Goal: Information Seeking & Learning: Check status

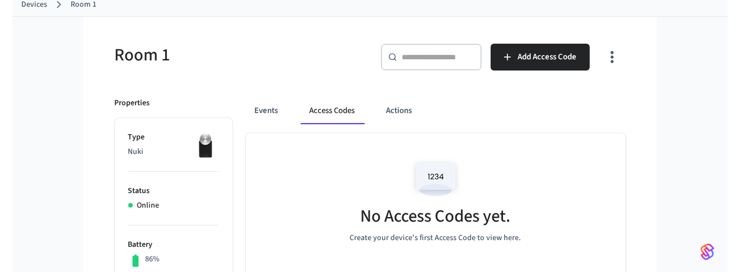
scroll to position [117, 0]
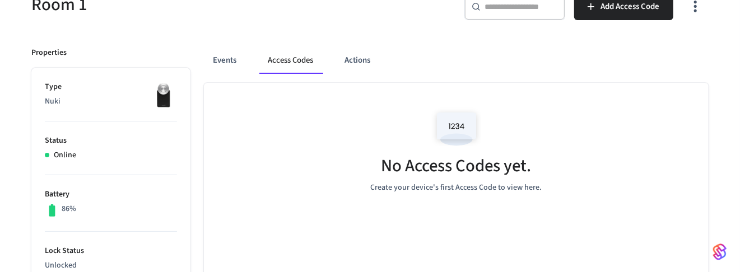
click at [180, 17] on div "Room 1" at bounding box center [191, 4] width 346 height 49
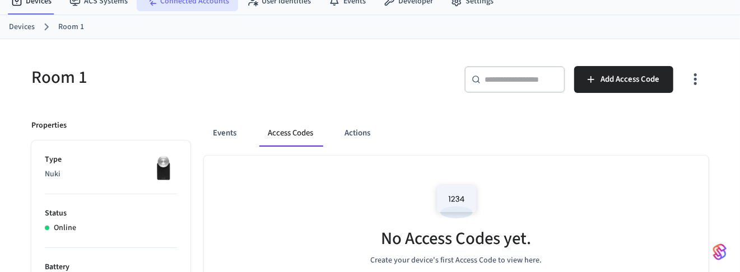
scroll to position [0, 0]
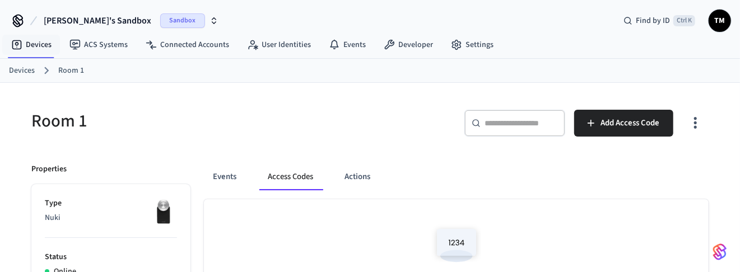
click at [27, 68] on link "Devices" at bounding box center [22, 71] width 26 height 12
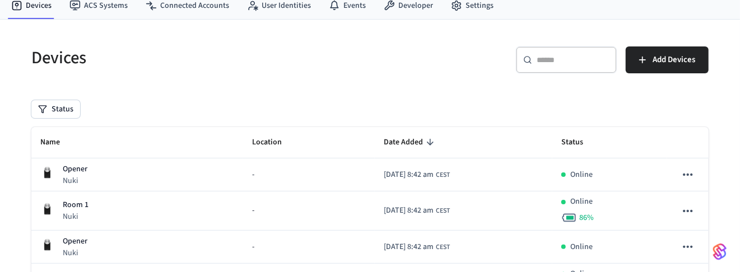
scroll to position [211, 0]
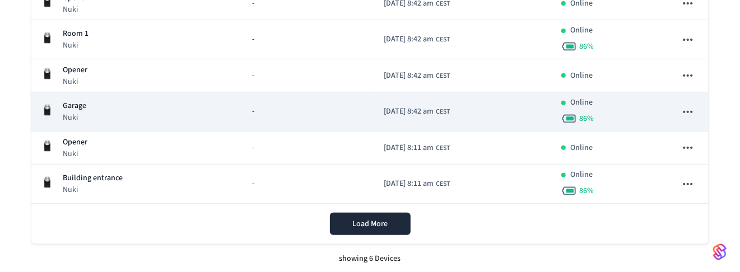
click at [91, 101] on div "Garage Nuki" at bounding box center [137, 111] width 194 height 23
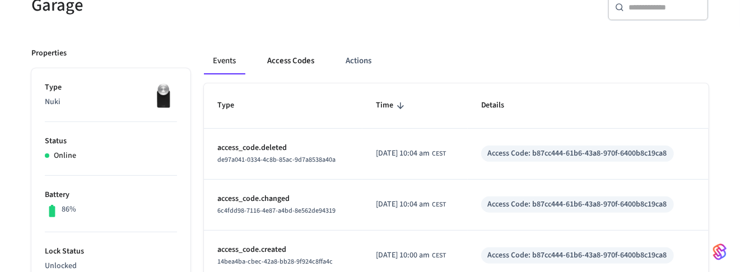
scroll to position [117, 0]
click at [286, 58] on button "Access Codes" at bounding box center [290, 60] width 65 height 27
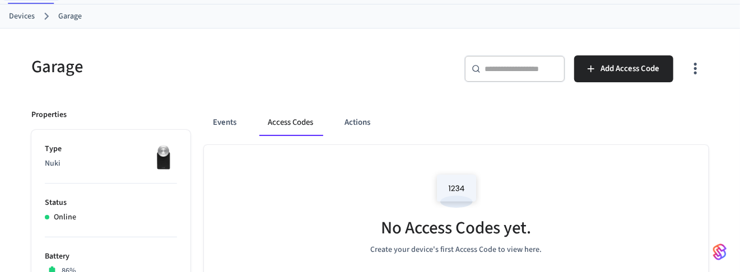
scroll to position [0, 0]
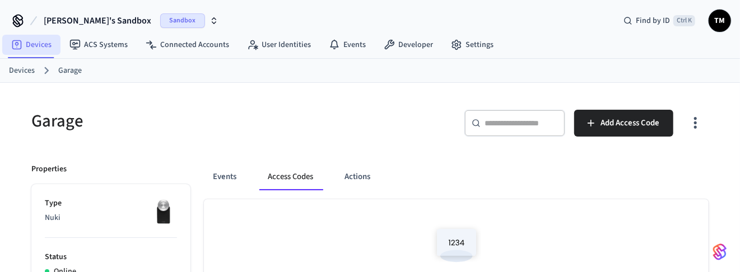
click at [36, 45] on link "Devices" at bounding box center [31, 45] width 58 height 20
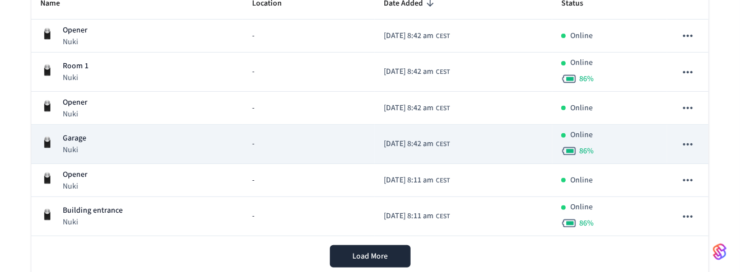
scroll to position [211, 0]
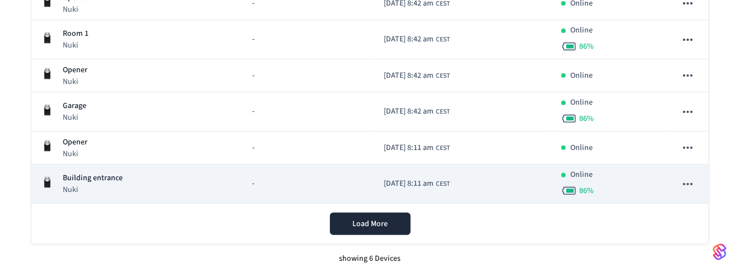
click at [86, 182] on p "Building entrance" at bounding box center [93, 179] width 60 height 12
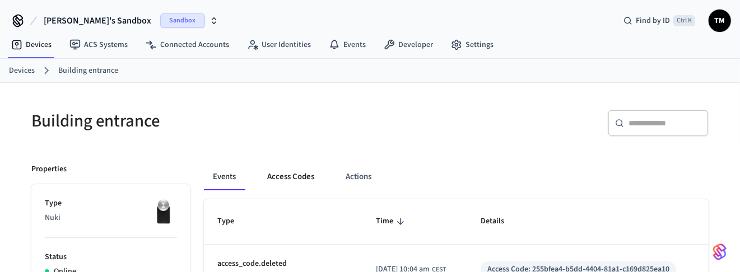
click at [286, 177] on button "Access Codes" at bounding box center [290, 177] width 65 height 27
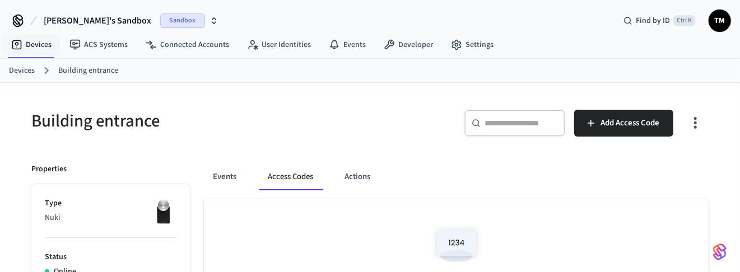
click at [20, 75] on link "Devices" at bounding box center [22, 71] width 26 height 12
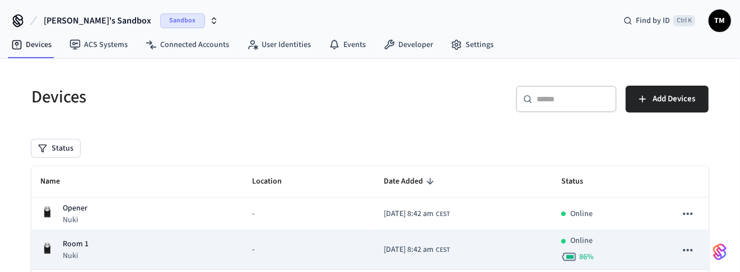
click at [86, 245] on p "Room 1" at bounding box center [76, 245] width 26 height 12
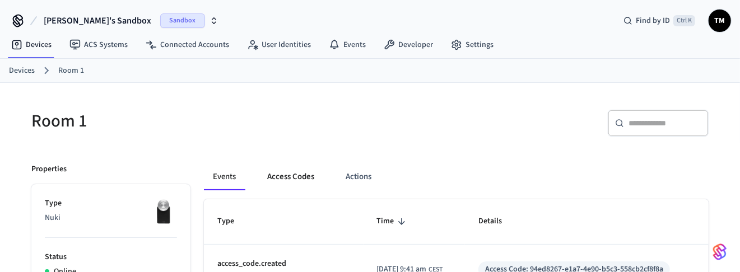
click at [296, 174] on button "Access Codes" at bounding box center [290, 177] width 65 height 27
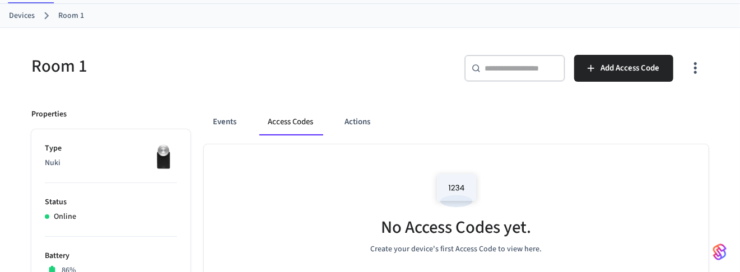
scroll to position [58, 0]
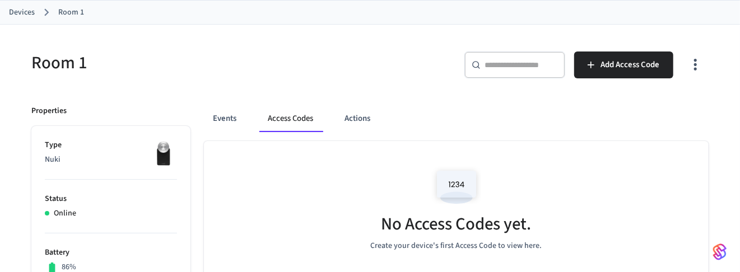
click at [251, 78] on div "Room 1" at bounding box center [191, 62] width 346 height 49
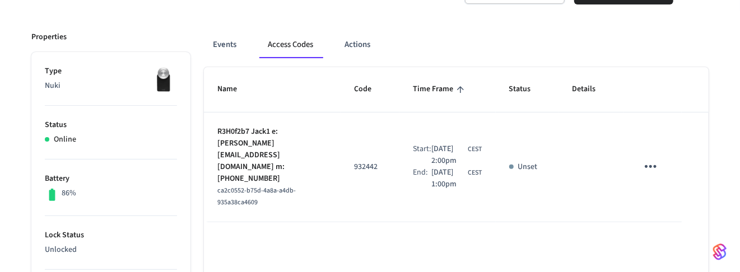
scroll to position [0, 0]
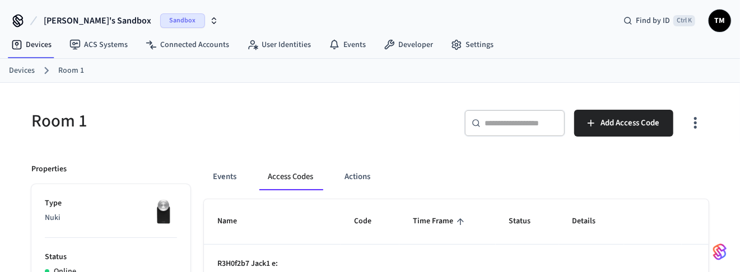
click at [18, 71] on link "Devices" at bounding box center [22, 71] width 26 height 12
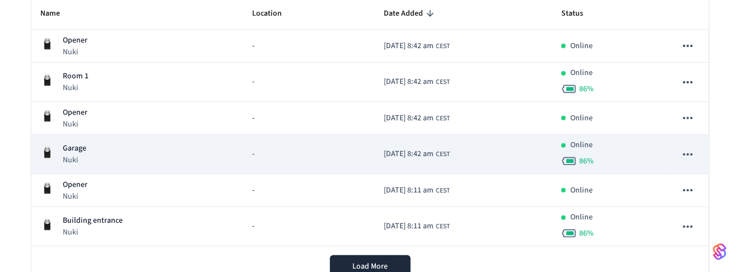
scroll to position [175, 0]
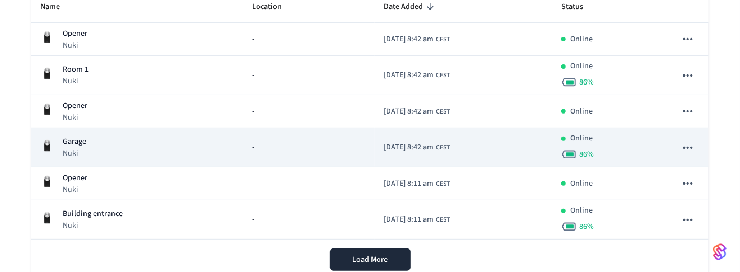
click at [115, 146] on div "Garage Nuki" at bounding box center [137, 147] width 194 height 23
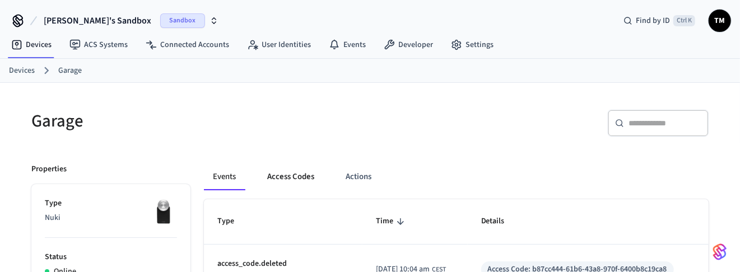
click at [299, 177] on button "Access Codes" at bounding box center [290, 177] width 65 height 27
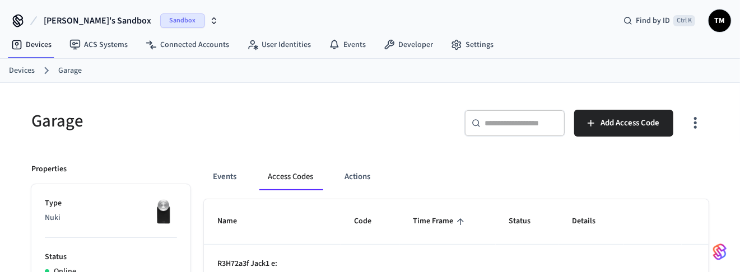
click at [24, 68] on link "Devices" at bounding box center [22, 71] width 26 height 12
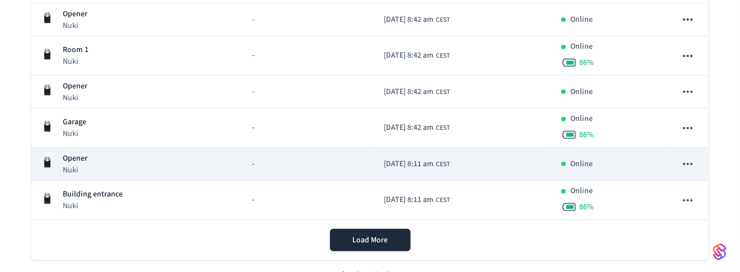
scroll to position [211, 0]
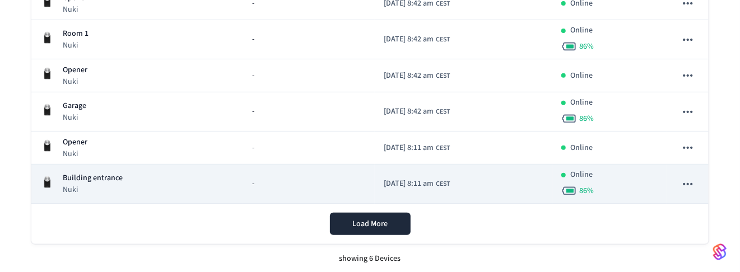
click at [105, 184] on p "Nuki" at bounding box center [93, 189] width 60 height 11
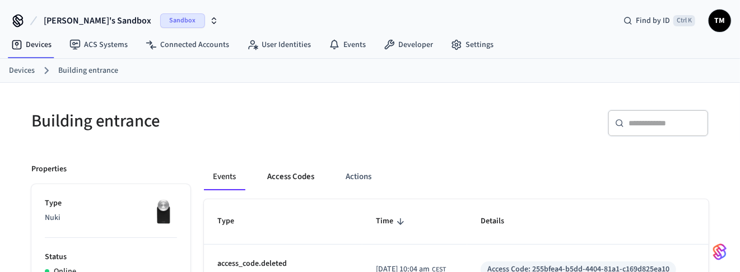
click at [283, 180] on button "Access Codes" at bounding box center [290, 177] width 65 height 27
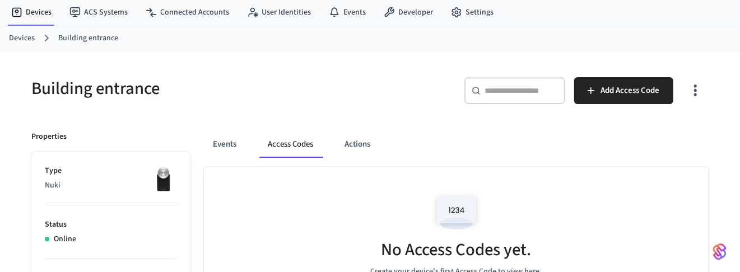
scroll to position [117, 0]
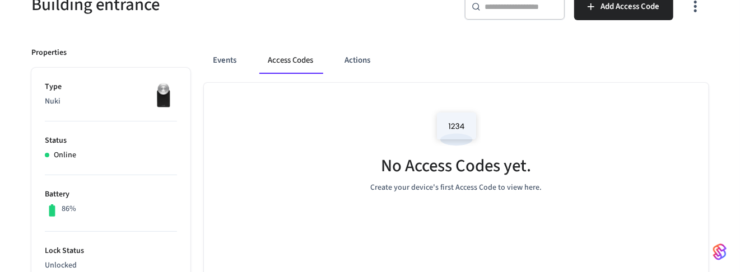
click at [276, 27] on div "Building entrance" at bounding box center [191, 4] width 346 height 49
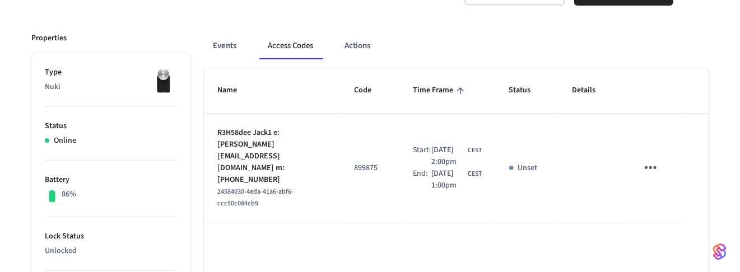
scroll to position [175, 0]
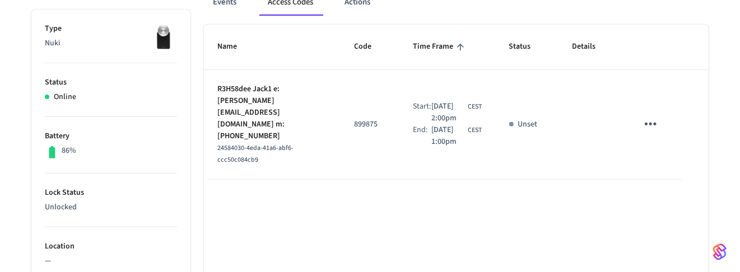
click at [298, 142] on div "24584030-4eda-41a6-abf6-ccc50c084cb9" at bounding box center [272, 154] width 110 height 24
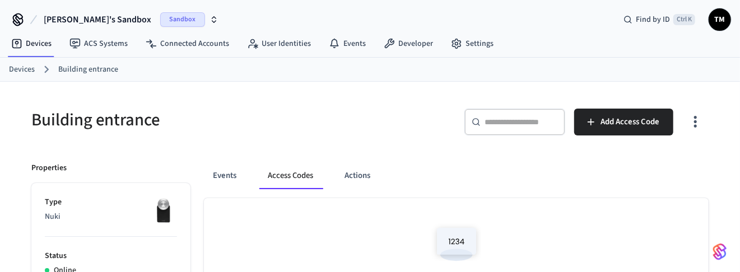
scroll to position [0, 0]
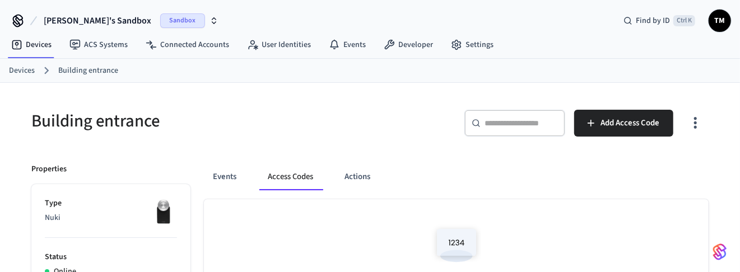
click at [20, 70] on link "Devices" at bounding box center [22, 71] width 26 height 12
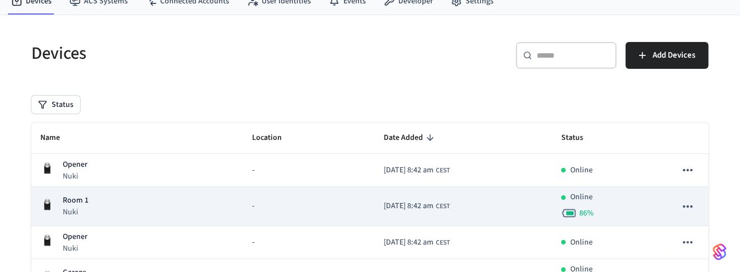
scroll to position [117, 0]
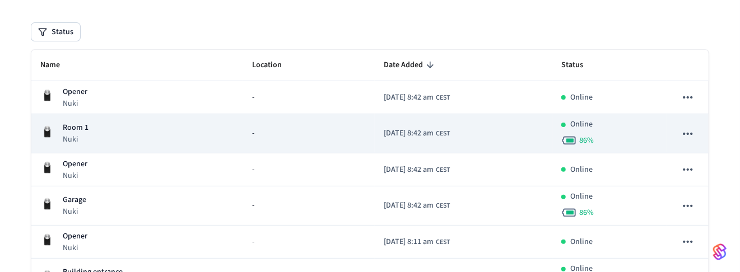
click at [133, 125] on div "Room 1 Nuki" at bounding box center [137, 133] width 194 height 23
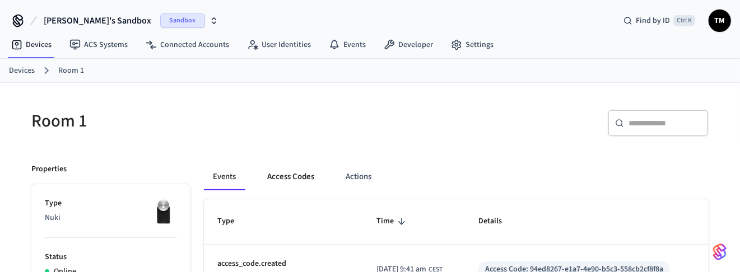
click at [285, 184] on button "Access Codes" at bounding box center [290, 177] width 65 height 27
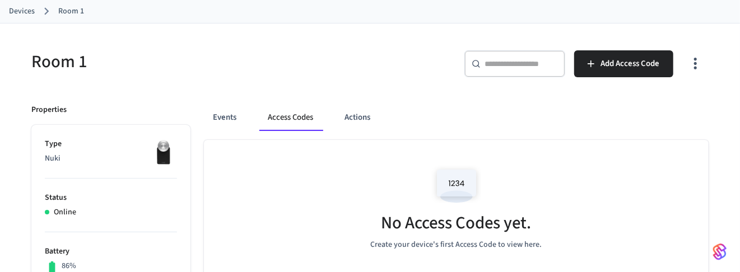
scroll to position [58, 0]
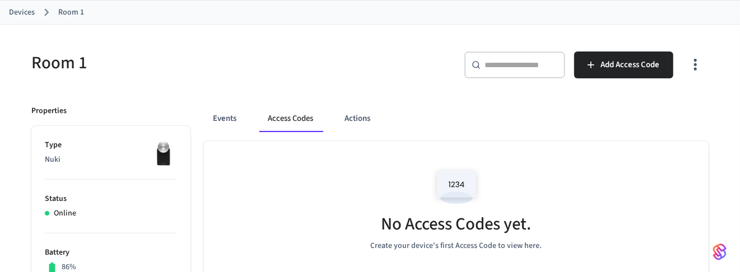
click at [25, 11] on link "Devices" at bounding box center [22, 13] width 26 height 12
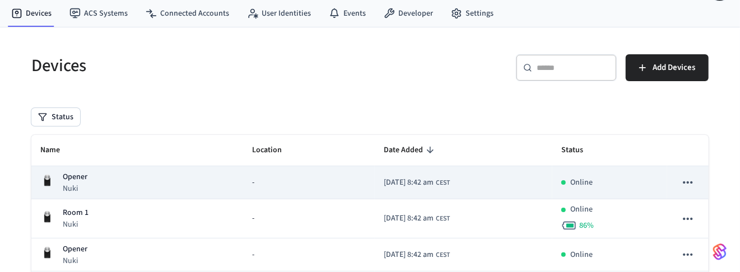
scroll to position [117, 0]
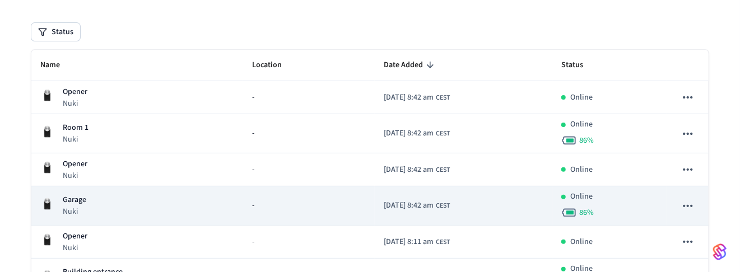
click at [113, 202] on div "Garage Nuki" at bounding box center [137, 205] width 194 height 23
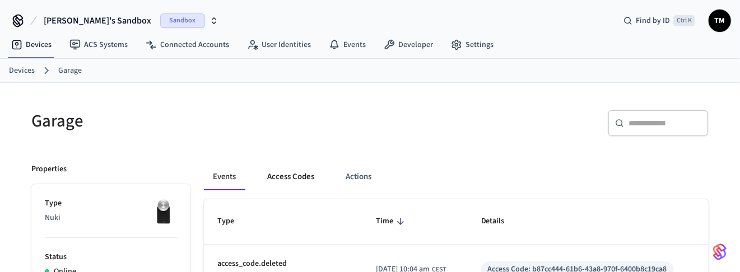
click at [296, 177] on button "Access Codes" at bounding box center [290, 177] width 65 height 27
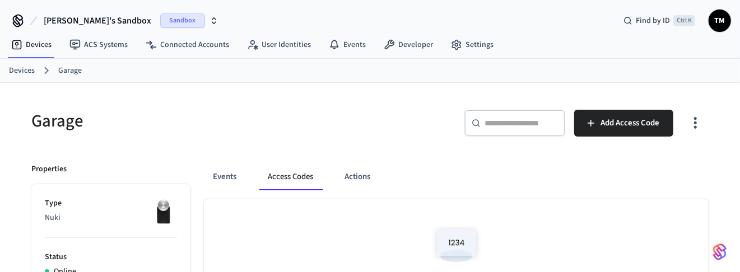
drag, startPoint x: 233, startPoint y: 143, endPoint x: 263, endPoint y: 143, distance: 30.8
click at [233, 143] on div "Garage" at bounding box center [191, 120] width 346 height 49
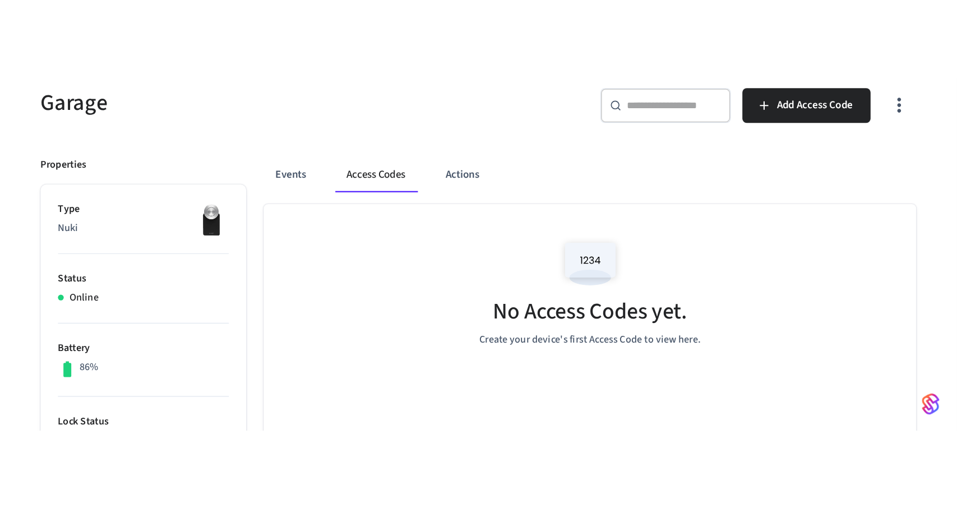
scroll to position [117, 0]
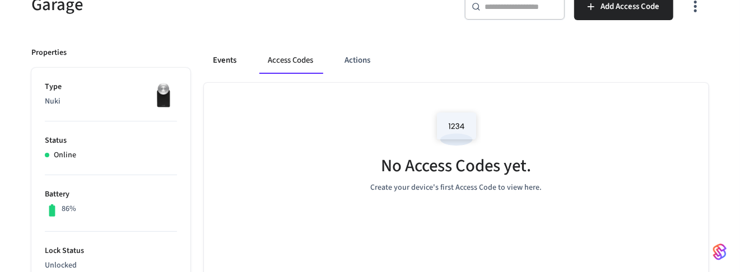
click at [229, 68] on button "Events" at bounding box center [224, 60] width 41 height 27
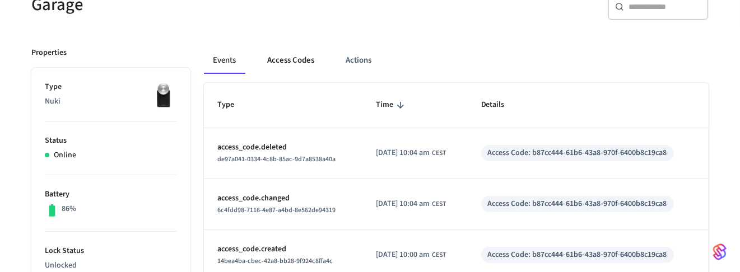
click at [289, 63] on button "Access Codes" at bounding box center [290, 60] width 65 height 27
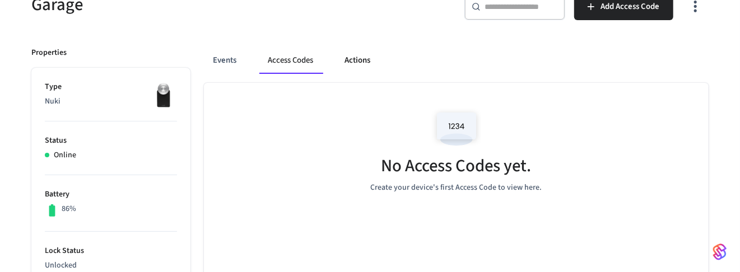
click at [365, 75] on div "Events Access Codes Actions" at bounding box center [456, 65] width 505 height 36
click at [355, 64] on button "Actions" at bounding box center [358, 60] width 44 height 27
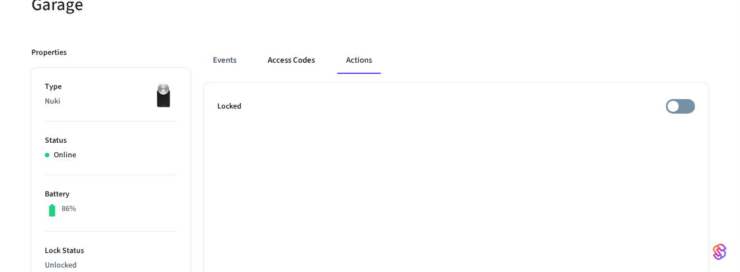
click at [293, 59] on button "Access Codes" at bounding box center [291, 60] width 65 height 27
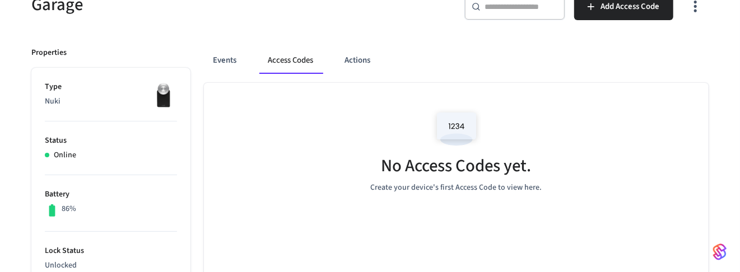
click at [320, 132] on div "No Access Codes yet. Create your device's first Access Code to view here." at bounding box center [456, 149] width 505 height 133
click at [224, 61] on button "Events" at bounding box center [224, 60] width 41 height 27
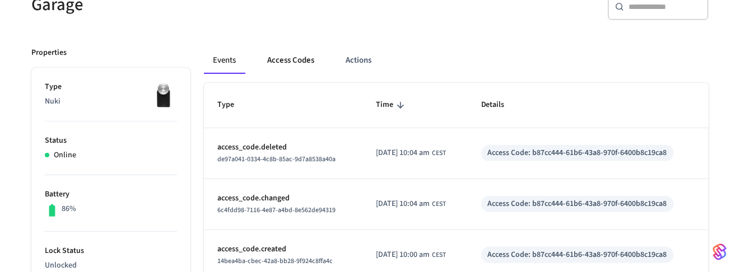
click at [289, 60] on button "Access Codes" at bounding box center [290, 60] width 65 height 27
